Goal: Task Accomplishment & Management: Use online tool/utility

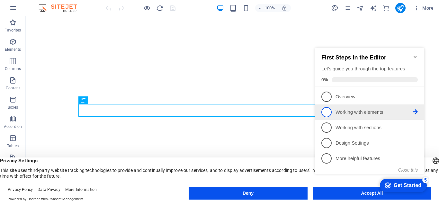
click at [325, 109] on span "2" at bounding box center [326, 112] width 10 height 10
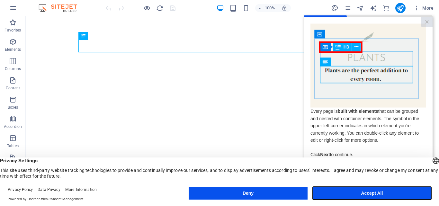
click at [349, 190] on button "Accept All" at bounding box center [372, 193] width 119 height 13
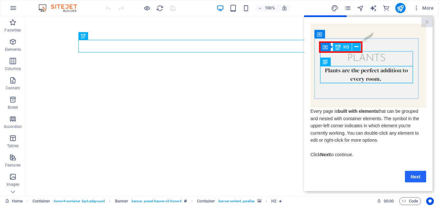
click at [418, 180] on link "Next" at bounding box center [415, 177] width 21 height 12
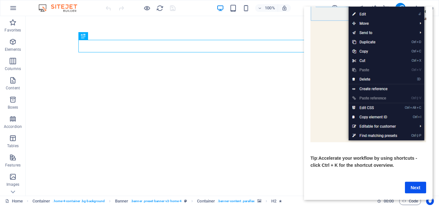
scroll to position [85, 0]
click at [408, 181] on link "Next" at bounding box center [415, 187] width 21 height 12
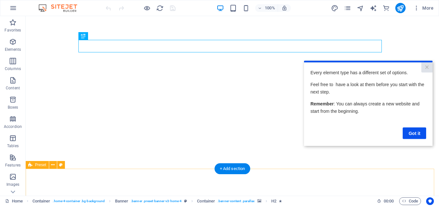
scroll to position [0, 0]
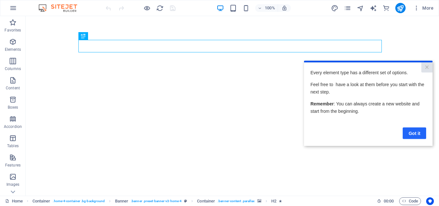
click at [414, 129] on link "Got it" at bounding box center [413, 133] width 23 height 12
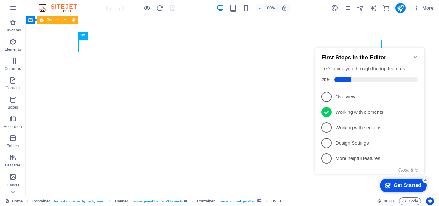
click at [414, 55] on icon "Minimize checklist" at bounding box center [414, 56] width 5 height 5
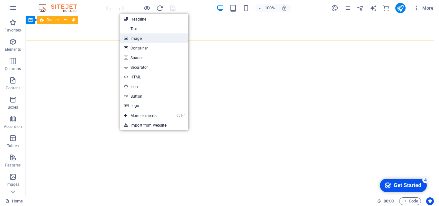
click at [134, 39] on link "Image" at bounding box center [154, 38] width 68 height 10
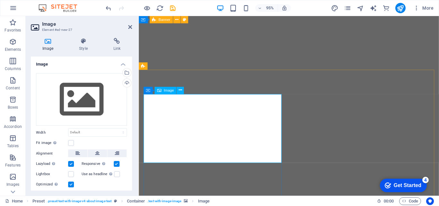
click at [167, 92] on span "Image" at bounding box center [169, 91] width 10 height 4
click at [181, 92] on icon at bounding box center [180, 90] width 3 height 6
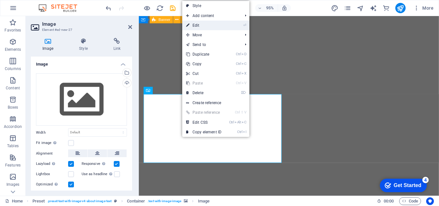
click at [199, 22] on link "⏎ Edit" at bounding box center [203, 26] width 43 height 10
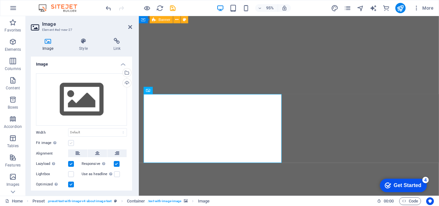
click at [74, 142] on label at bounding box center [71, 143] width 6 height 6
click at [0, 0] on input "Fit image Automatically fit image to a fixed width and height" at bounding box center [0, 0] width 0 height 0
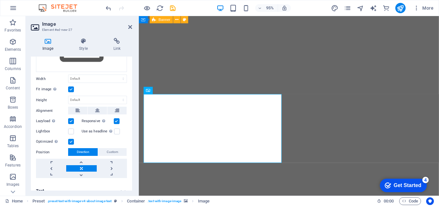
scroll to position [61, 0]
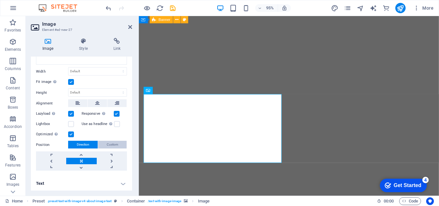
click at [112, 141] on span "Custom" at bounding box center [113, 145] width 12 height 8
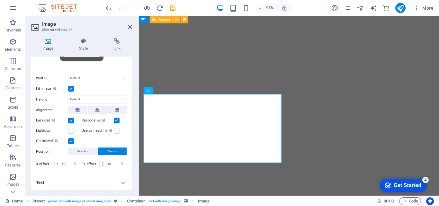
scroll to position [53, 0]
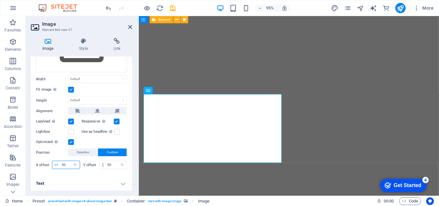
drag, startPoint x: 75, startPoint y: 162, endPoint x: 62, endPoint y: 161, distance: 13.6
click at [62, 161] on div "50 px rem % vh vw" at bounding box center [66, 165] width 28 height 8
drag, startPoint x: 55, startPoint y: 164, endPoint x: 66, endPoint y: 162, distance: 11.0
click at [66, 162] on div "50 px rem % vh vw" at bounding box center [66, 165] width 28 height 8
click at [66, 163] on input "50" at bounding box center [70, 165] width 20 height 8
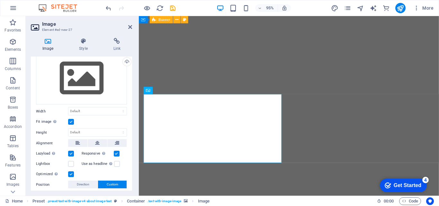
scroll to position [0, 0]
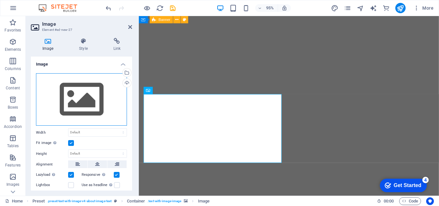
click at [81, 92] on div "Drag files here, click to choose files or select files from Files or our free s…" at bounding box center [81, 99] width 91 height 53
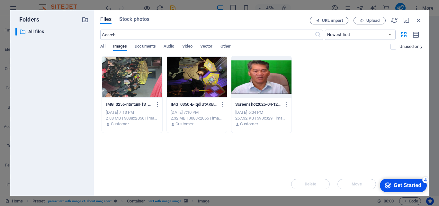
click at [199, 81] on div at bounding box center [197, 77] width 60 height 42
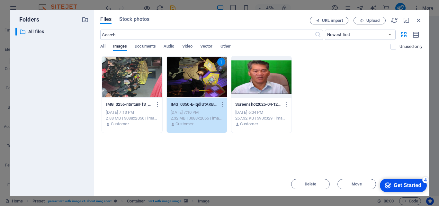
click at [198, 82] on div "1" at bounding box center [197, 77] width 60 height 42
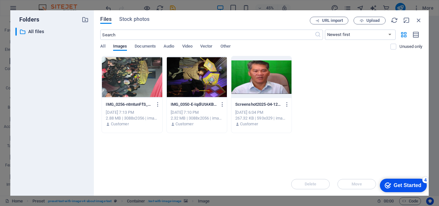
click at [198, 82] on div at bounding box center [197, 77] width 60 height 42
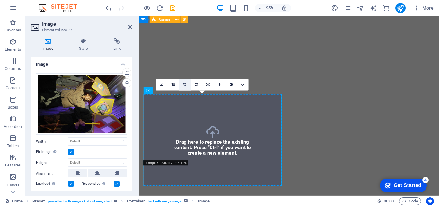
click at [187, 84] on link at bounding box center [185, 85] width 12 height 12
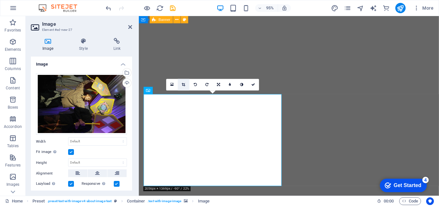
click at [187, 84] on link at bounding box center [184, 85] width 12 height 12
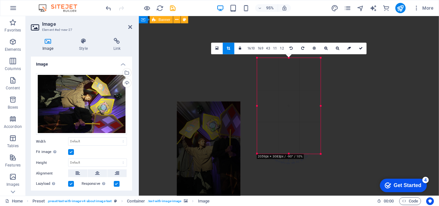
drag, startPoint x: 294, startPoint y: 112, endPoint x: 209, endPoint y: 158, distance: 97.0
click at [209, 158] on div at bounding box center [209, 148] width 64 height 95
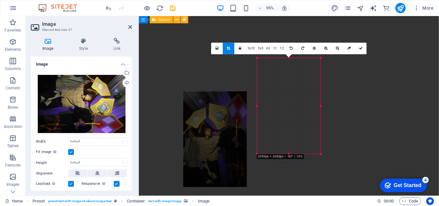
drag, startPoint x: 280, startPoint y: 109, endPoint x: 201, endPoint y: 145, distance: 86.2
click at [201, 145] on div at bounding box center [215, 138] width 64 height 95
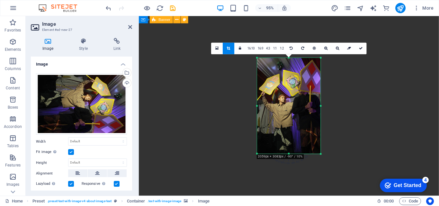
click at [282, 128] on div at bounding box center [289, 105] width 64 height 95
click at [289, 81] on div at bounding box center [289, 105] width 64 height 95
click at [287, 81] on div at bounding box center [289, 105] width 64 height 95
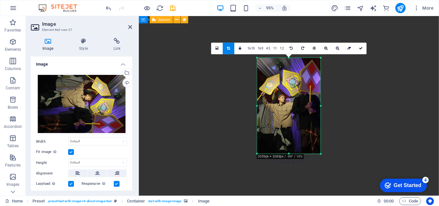
click at [186, 126] on div at bounding box center [289, 131] width 300 height 231
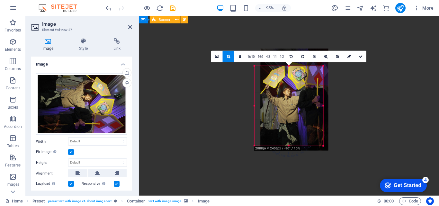
drag, startPoint x: 256, startPoint y: 57, endPoint x: 251, endPoint y: 75, distance: 17.9
click at [251, 75] on div "H2 Container Container Banner Container Preset Info Bar Button Container Text C…" at bounding box center [289, 106] width 300 height 180
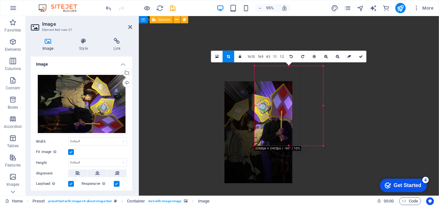
drag, startPoint x: 294, startPoint y: 100, endPoint x: 268, endPoint y: 127, distance: 37.7
click at [262, 130] on div at bounding box center [259, 133] width 68 height 102
click at [266, 128] on div at bounding box center [259, 133] width 68 height 102
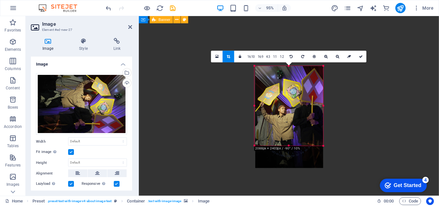
click at [274, 137] on div at bounding box center [289, 117] width 68 height 102
click at [180, 139] on div at bounding box center [289, 131] width 300 height 231
click at [361, 54] on link at bounding box center [361, 57] width 12 height 12
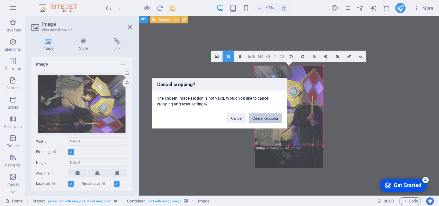
click at [272, 118] on button "Cancel cropping" at bounding box center [265, 118] width 33 height 10
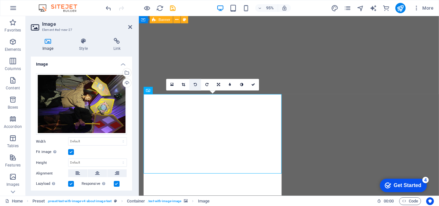
click at [195, 83] on icon at bounding box center [195, 85] width 3 height 4
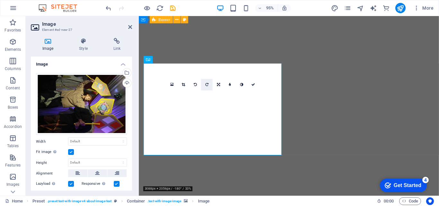
click at [207, 83] on icon at bounding box center [206, 85] width 3 height 4
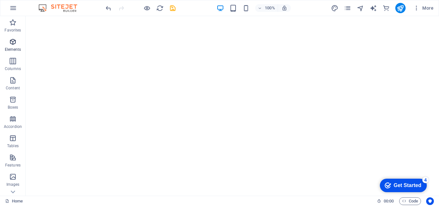
click at [15, 41] on icon "button" at bounding box center [13, 42] width 8 height 8
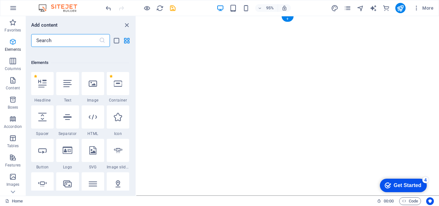
scroll to position [68, 0]
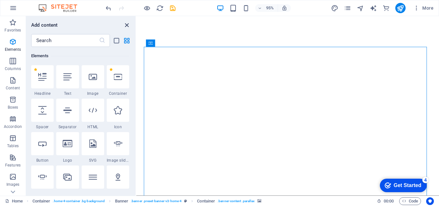
click at [126, 23] on icon "close panel" at bounding box center [126, 25] width 7 height 7
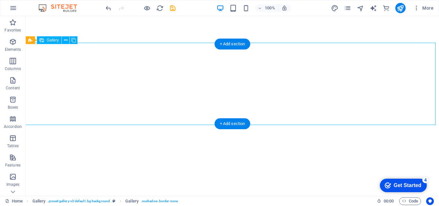
select select "px"
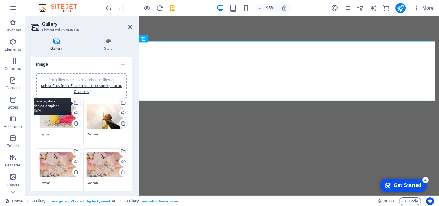
click at [76, 101] on div "Select files from the file manager, stock photos, or upload file(s)" at bounding box center [76, 104] width 10 height 10
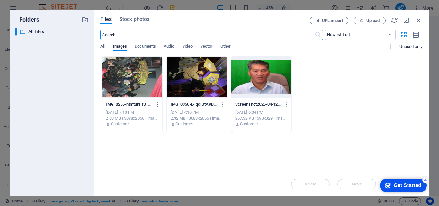
click at [136, 88] on div at bounding box center [132, 77] width 60 height 42
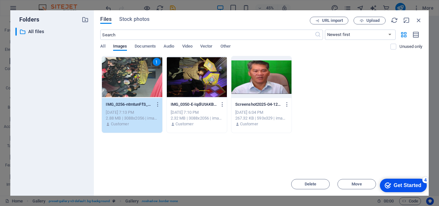
click at [137, 84] on div "1" at bounding box center [132, 77] width 60 height 42
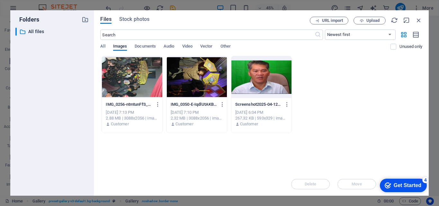
click at [137, 84] on div at bounding box center [132, 77] width 60 height 42
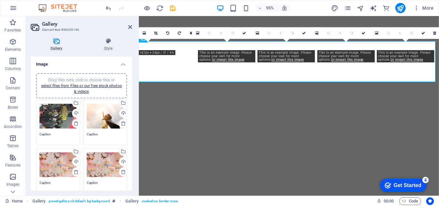
click at [46, 120] on div "Drag files here, click to choose files or select files from Files or our free s…" at bounding box center [58, 116] width 37 height 26
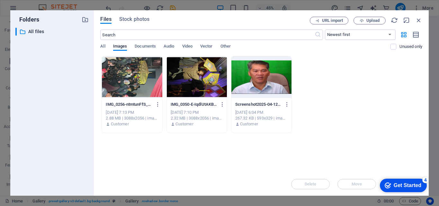
click at [199, 91] on div at bounding box center [197, 77] width 60 height 42
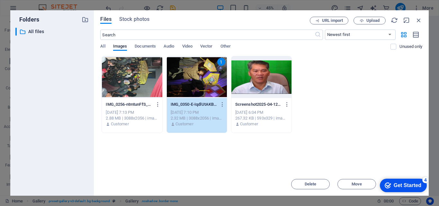
click at [198, 91] on div "1" at bounding box center [197, 77] width 60 height 42
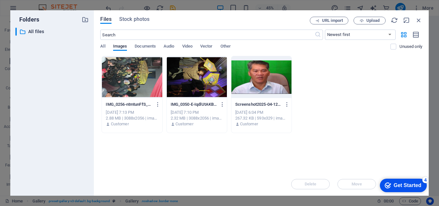
click at [128, 93] on div at bounding box center [132, 77] width 60 height 42
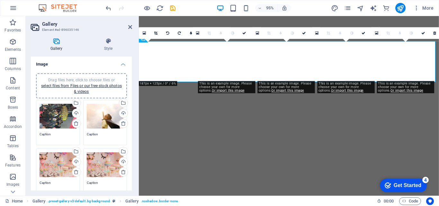
click at [52, 117] on div "Drag files here, click to choose files or select files from Files or our free s…" at bounding box center [58, 116] width 37 height 26
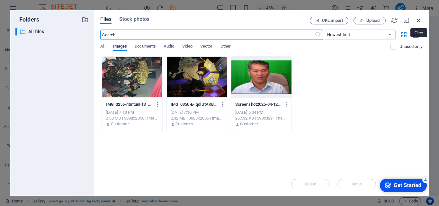
click at [419, 17] on icon "button" at bounding box center [418, 20] width 7 height 7
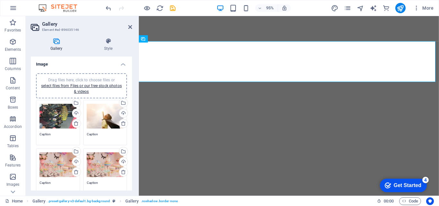
click at [51, 120] on div "Drag files here, click to choose files or select files from Files or our free s…" at bounding box center [58, 116] width 37 height 26
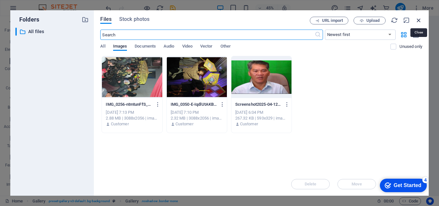
click at [418, 19] on icon "button" at bounding box center [418, 20] width 7 height 7
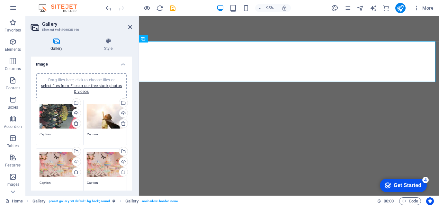
click at [101, 113] on div "Drag files here, click to choose files or select files from Files or our free s…" at bounding box center [105, 116] width 37 height 26
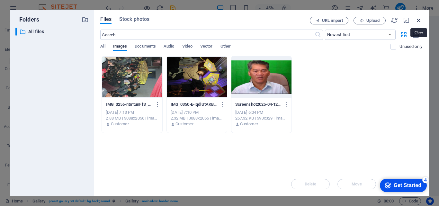
click at [421, 18] on icon "button" at bounding box center [418, 20] width 7 height 7
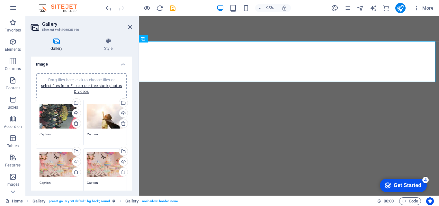
click at [51, 110] on div "Drag files here, click to choose files or select files from Files or our free s…" at bounding box center [58, 116] width 37 height 26
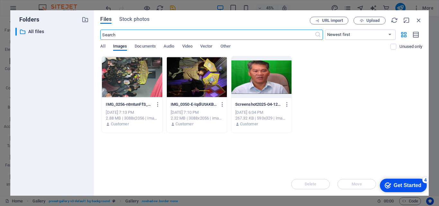
click at [51, 110] on body "Event Hiburan Bandung Home Favorites Elements Columns Content Boxes Accordion T…" at bounding box center [219, 103] width 439 height 206
click at [133, 86] on div at bounding box center [132, 77] width 60 height 42
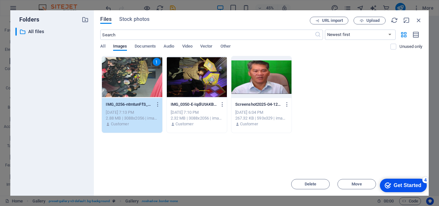
click at [133, 86] on div "1" at bounding box center [132, 77] width 60 height 42
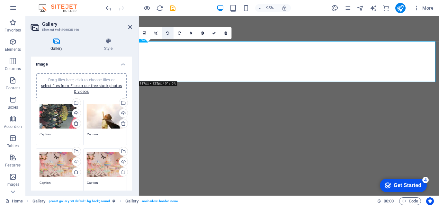
click at [168, 31] on icon at bounding box center [167, 33] width 3 height 4
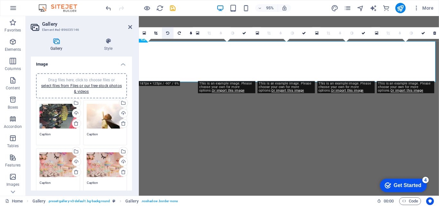
click at [168, 31] on link at bounding box center [168, 33] width 12 height 12
click at [180, 33] on icon at bounding box center [179, 33] width 3 height 4
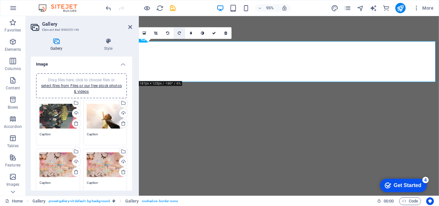
click at [180, 32] on icon at bounding box center [179, 33] width 3 height 4
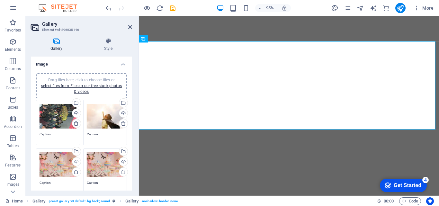
click at [95, 114] on div "Drag files here, click to choose files or select files from Files or our free s…" at bounding box center [105, 116] width 37 height 26
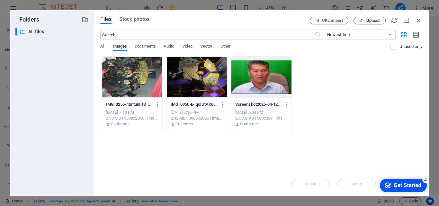
click at [369, 21] on span "Upload" at bounding box center [372, 21] width 13 height 4
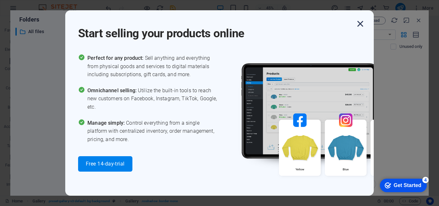
click at [360, 23] on icon "button" at bounding box center [360, 24] width 12 height 12
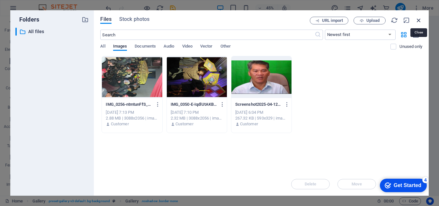
click at [418, 20] on icon "button" at bounding box center [418, 20] width 7 height 7
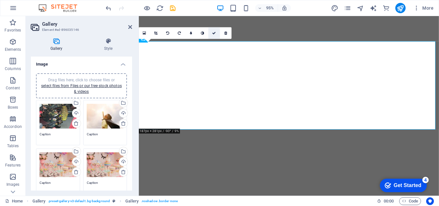
click at [214, 30] on link at bounding box center [214, 33] width 12 height 12
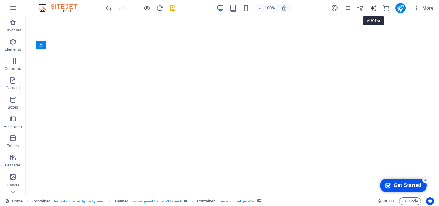
click at [373, 7] on icon "text_generator" at bounding box center [372, 7] width 7 height 7
select select "English"
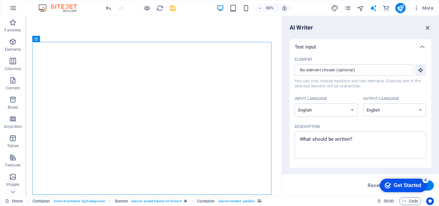
click at [426, 28] on icon "button" at bounding box center [427, 27] width 7 height 7
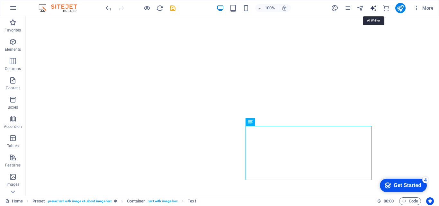
click at [375, 8] on icon "text_generator" at bounding box center [372, 7] width 7 height 7
select select "English"
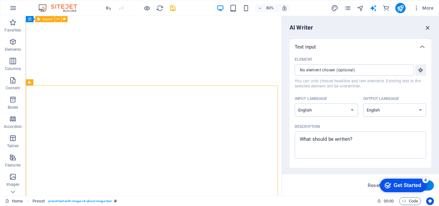
click at [426, 27] on icon "button" at bounding box center [427, 27] width 7 height 7
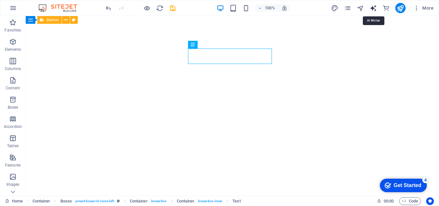
click at [373, 7] on icon "text_generator" at bounding box center [372, 7] width 7 height 7
select select "English"
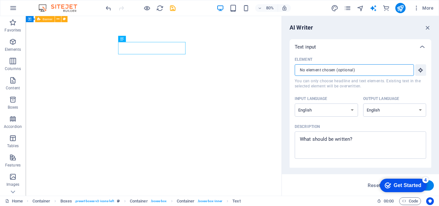
click at [354, 69] on input "Element ​ You can only choose headline and text elements. Existing text in the …" at bounding box center [352, 70] width 115 height 12
click at [427, 30] on icon "button" at bounding box center [427, 27] width 7 height 7
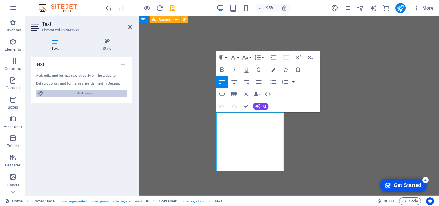
click at [80, 92] on span "Edit design" at bounding box center [85, 94] width 79 height 8
select select "px"
select select "200"
select select "px"
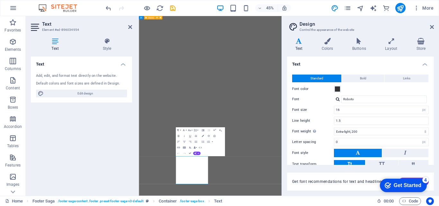
scroll to position [38, 0]
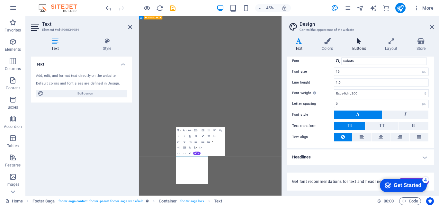
click at [360, 45] on h4 "Buttons" at bounding box center [360, 44] width 33 height 13
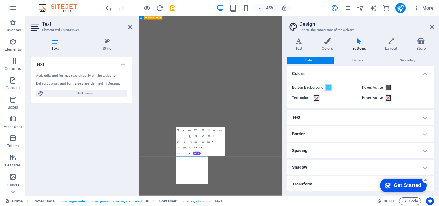
click at [331, 88] on button "Button Background" at bounding box center [328, 87] width 7 height 7
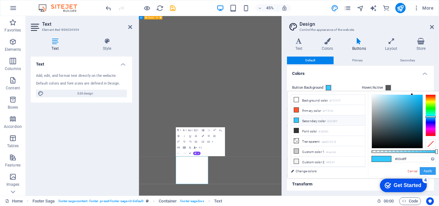
click at [428, 171] on button "Apply" at bounding box center [427, 171] width 16 height 8
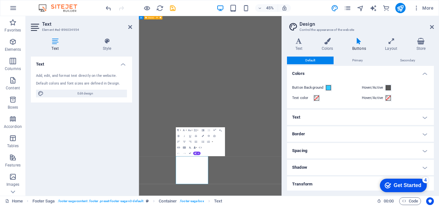
click at [86, 127] on div "Text Add, edit, and format text directly on the website. Default colors and fon…" at bounding box center [81, 124] width 101 height 134
click at [79, 131] on div "Text Add, edit, and format text directly on the website. Default colors and fon…" at bounding box center [81, 124] width 101 height 134
click at [128, 25] on icon at bounding box center [130, 26] width 4 height 5
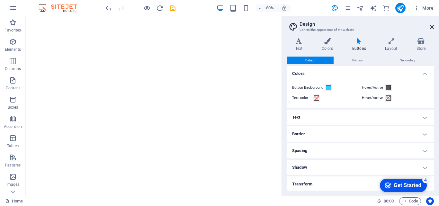
click at [432, 25] on icon at bounding box center [432, 26] width 4 height 5
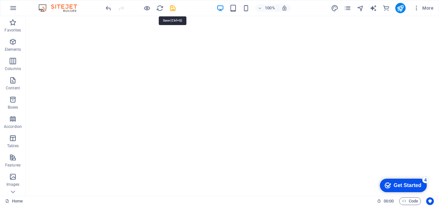
click at [172, 9] on icon "save" at bounding box center [172, 7] width 7 height 7
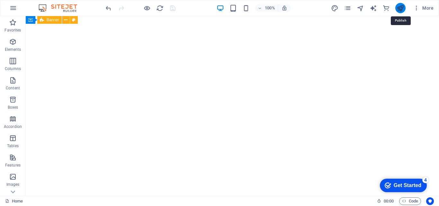
click at [401, 10] on icon "publish" at bounding box center [399, 7] width 7 height 7
